Goal: Navigation & Orientation: Find specific page/section

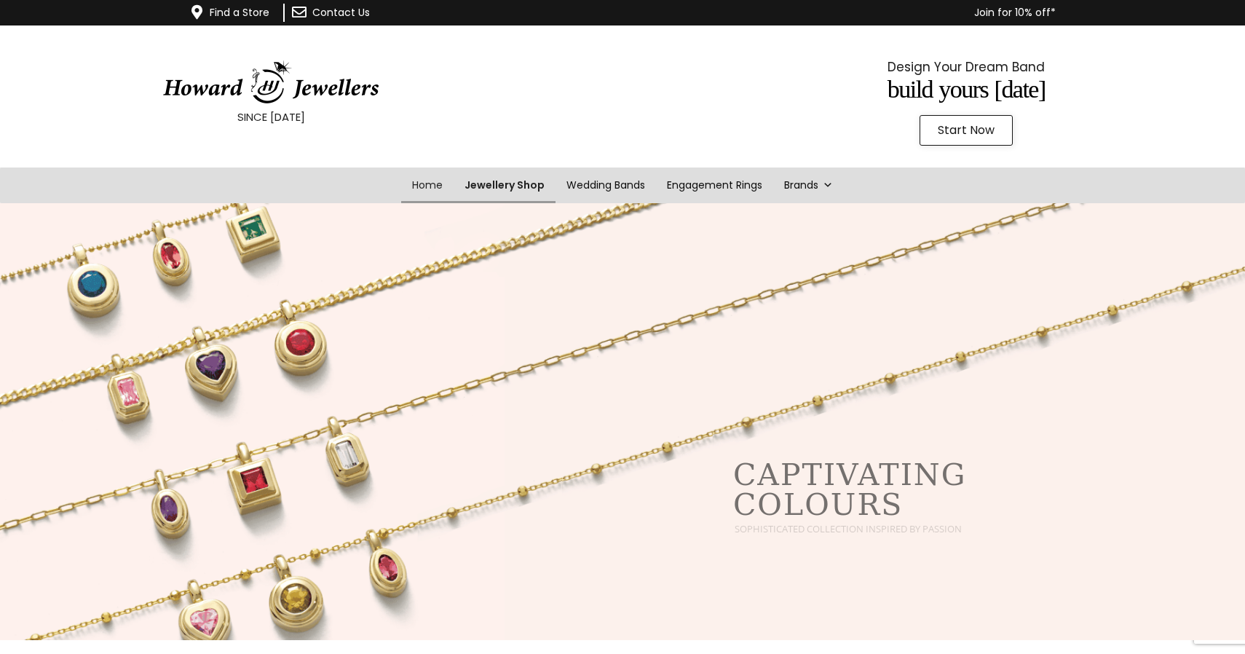
click at [503, 188] on link "Jewellery Shop" at bounding box center [504, 185] width 102 height 36
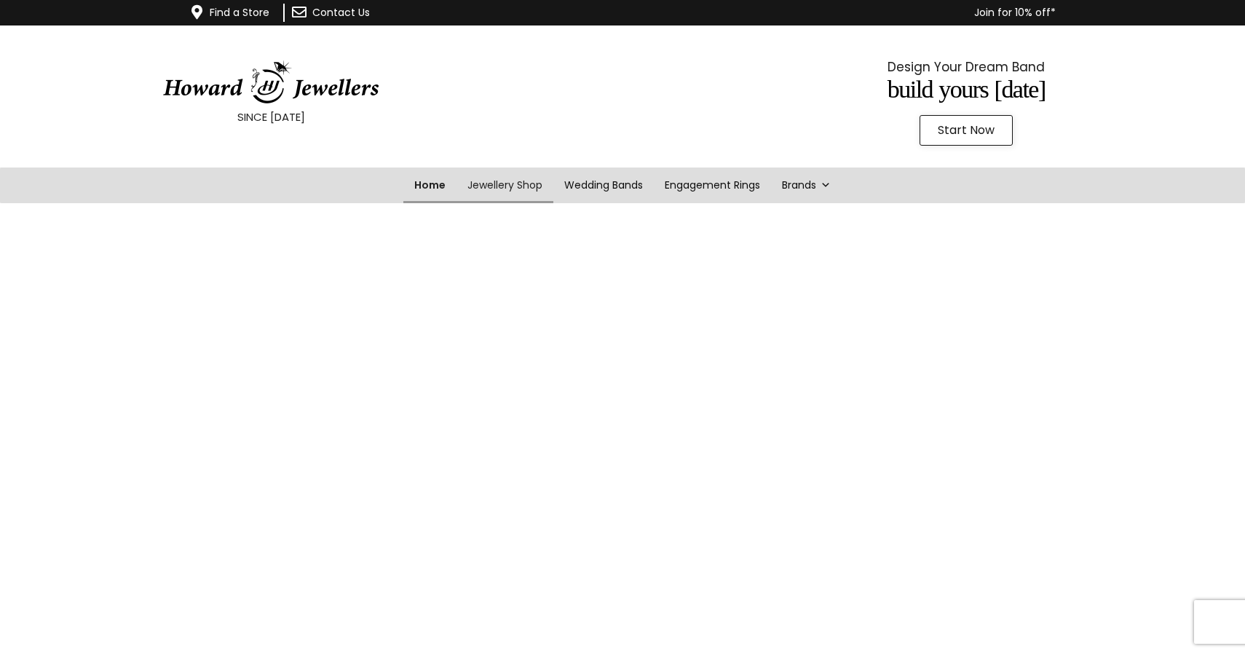
click at [438, 178] on link "Home" at bounding box center [429, 185] width 53 height 36
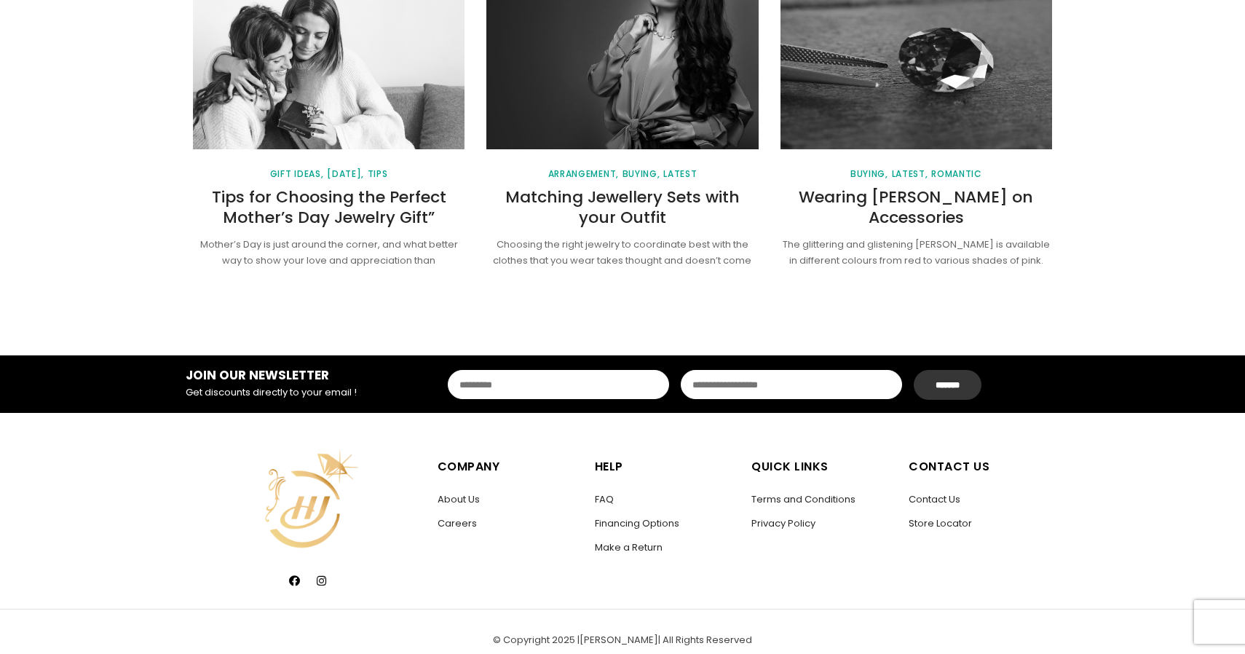
scroll to position [1983, 0]
